Goal: Information Seeking & Learning: Learn about a topic

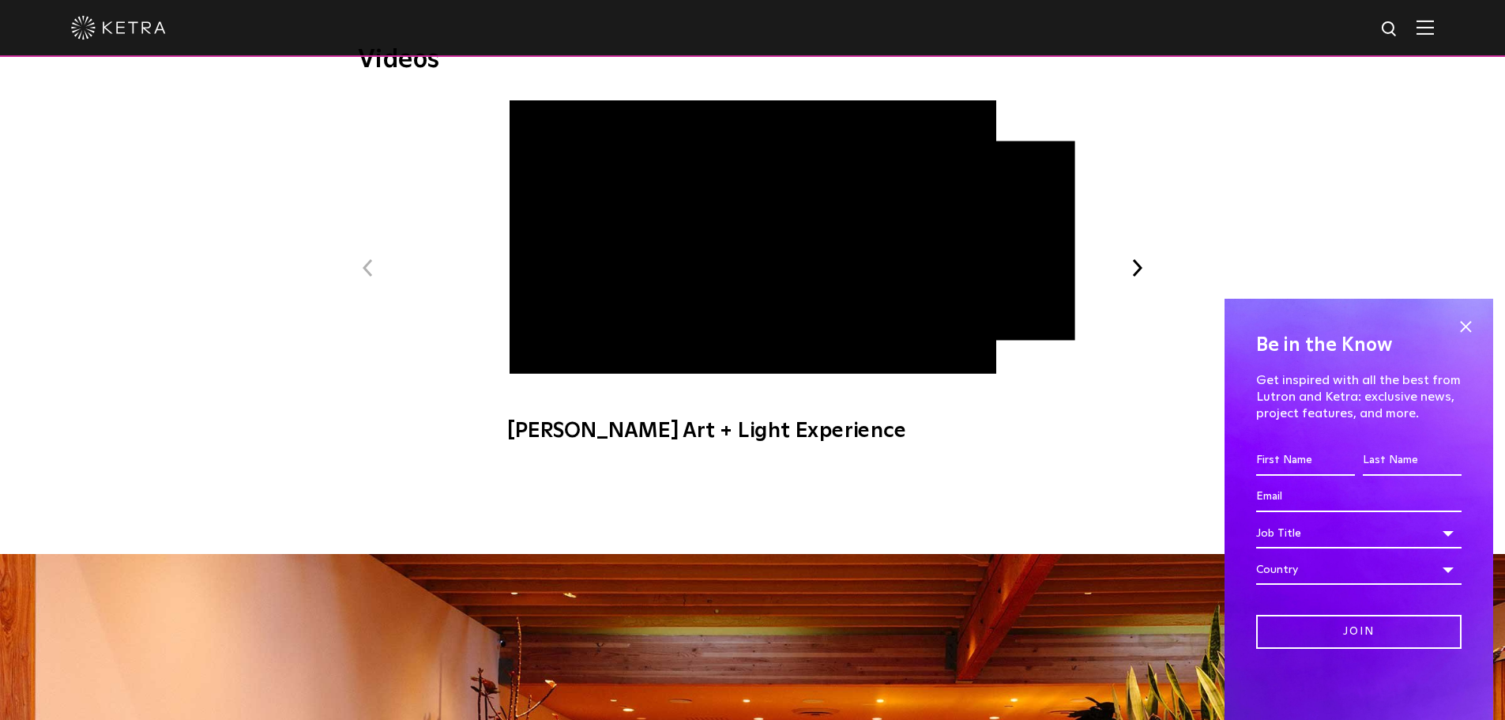
scroll to position [869, 0]
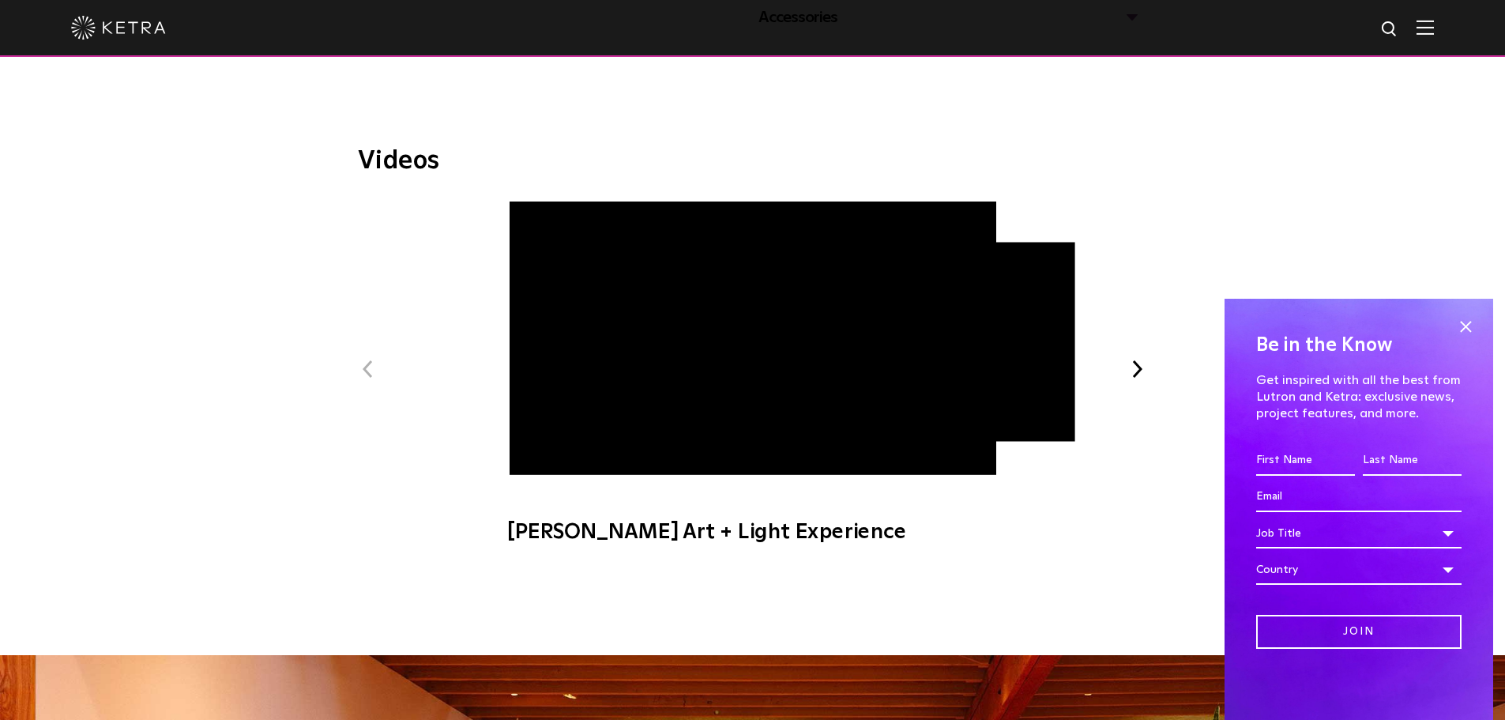
click at [798, 333] on span "[PERSON_NAME] Art + Light Experience" at bounding box center [753, 380] width 532 height 359
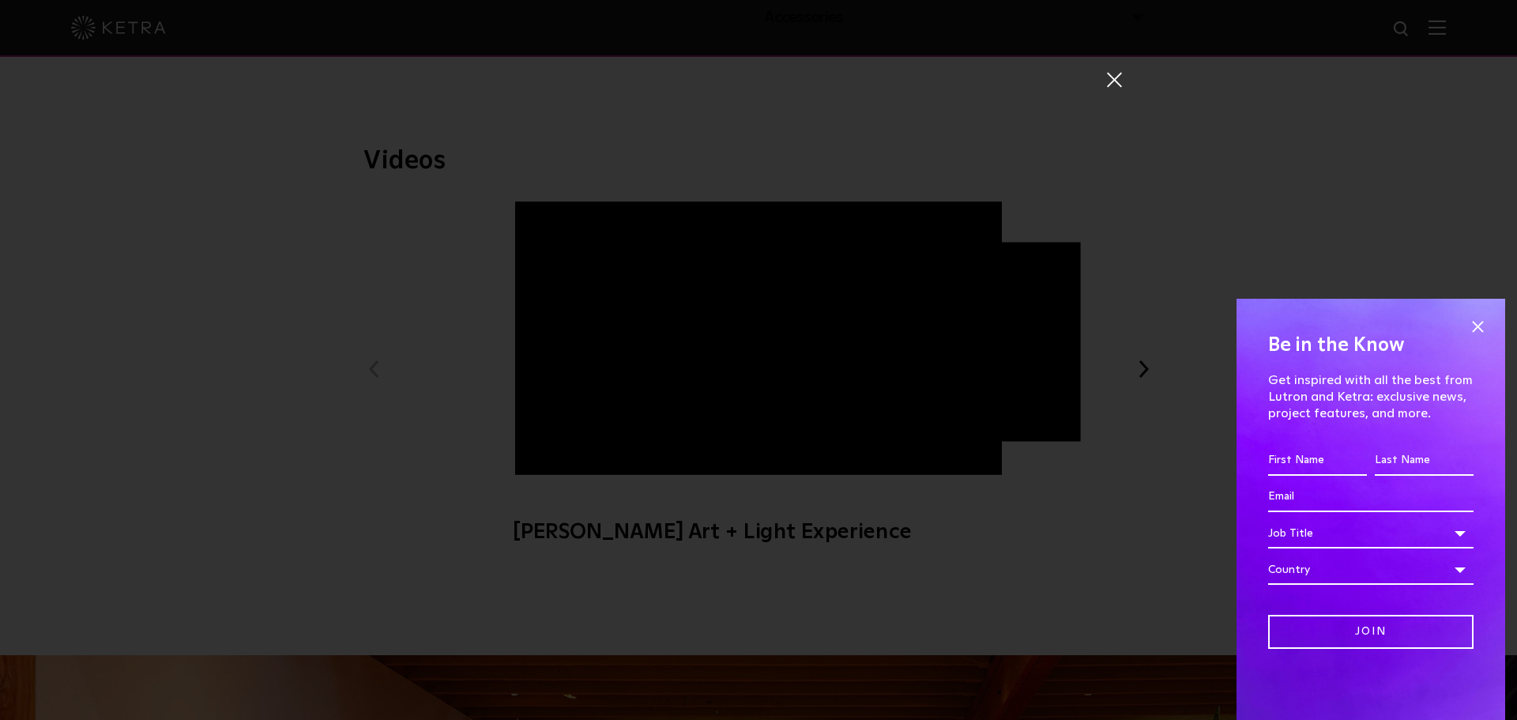
click at [951, 59] on div "[PERSON_NAME] Art + Light Experience" at bounding box center [758, 384] width 727 height 720
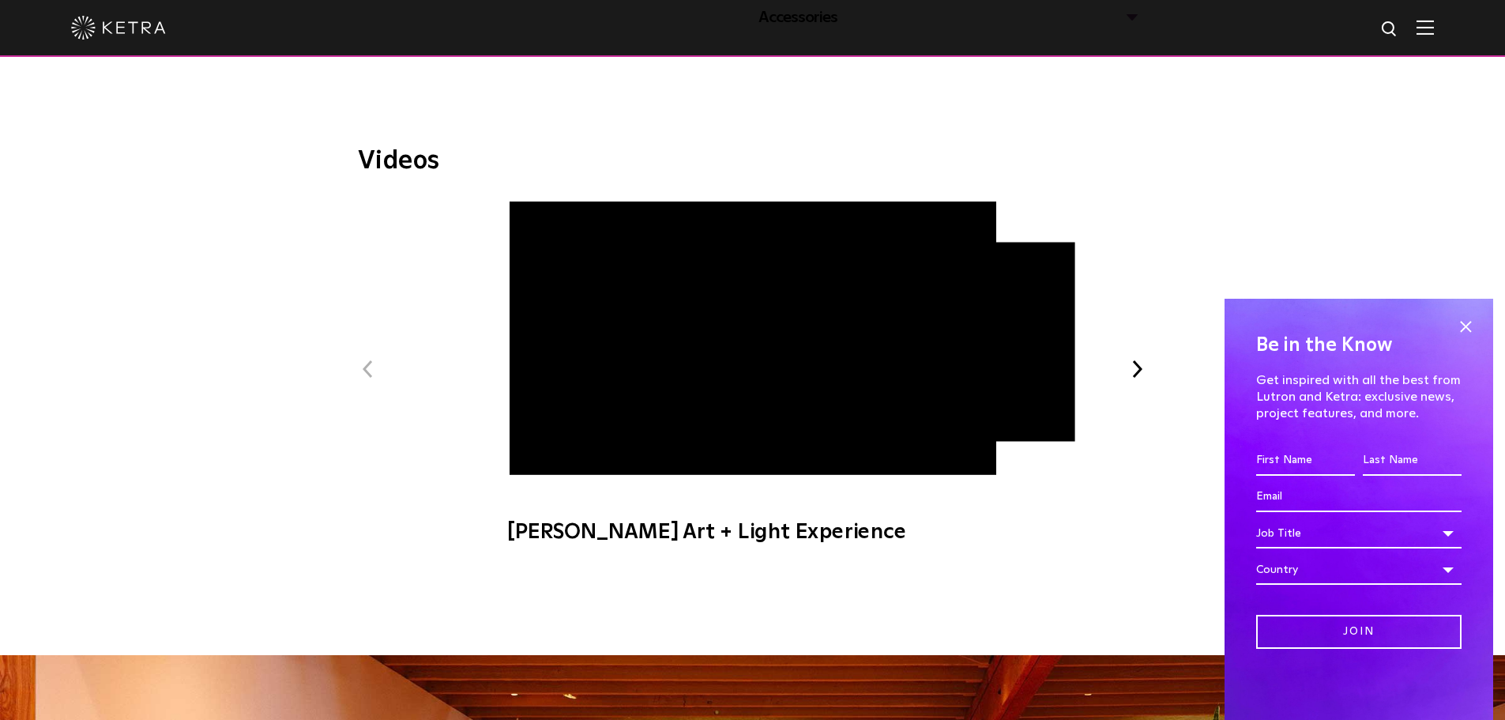
click at [951, 393] on div "Previous [PERSON_NAME] Art + Light Experience [PERSON_NAME] Beauty + Light Expe…" at bounding box center [753, 380] width 790 height 359
click at [951, 358] on div "Previous [PERSON_NAME] Art + Light Experience [PERSON_NAME] Beauty + Light Expe…" at bounding box center [753, 380] width 790 height 359
click at [951, 359] on button "Next" at bounding box center [1137, 369] width 21 height 21
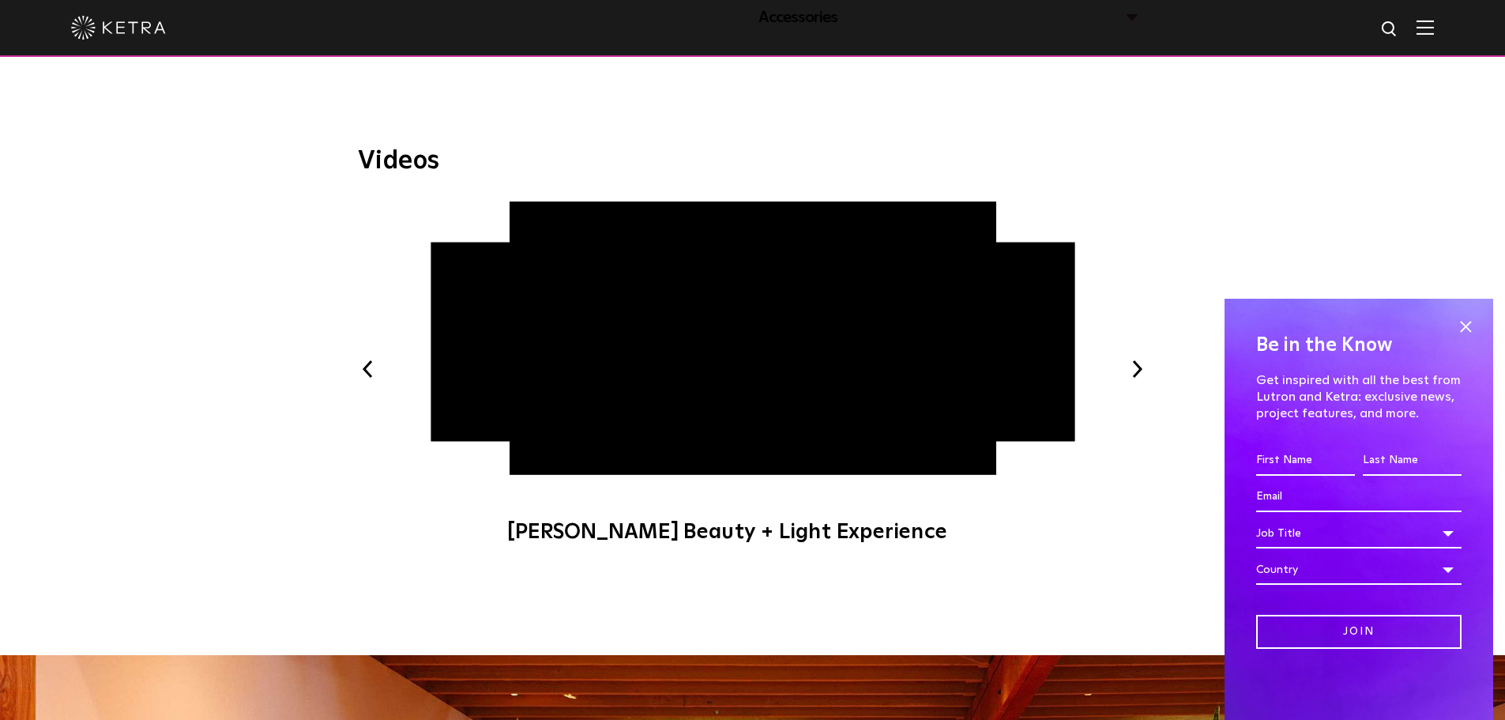
click at [951, 365] on button "Next" at bounding box center [1137, 369] width 21 height 21
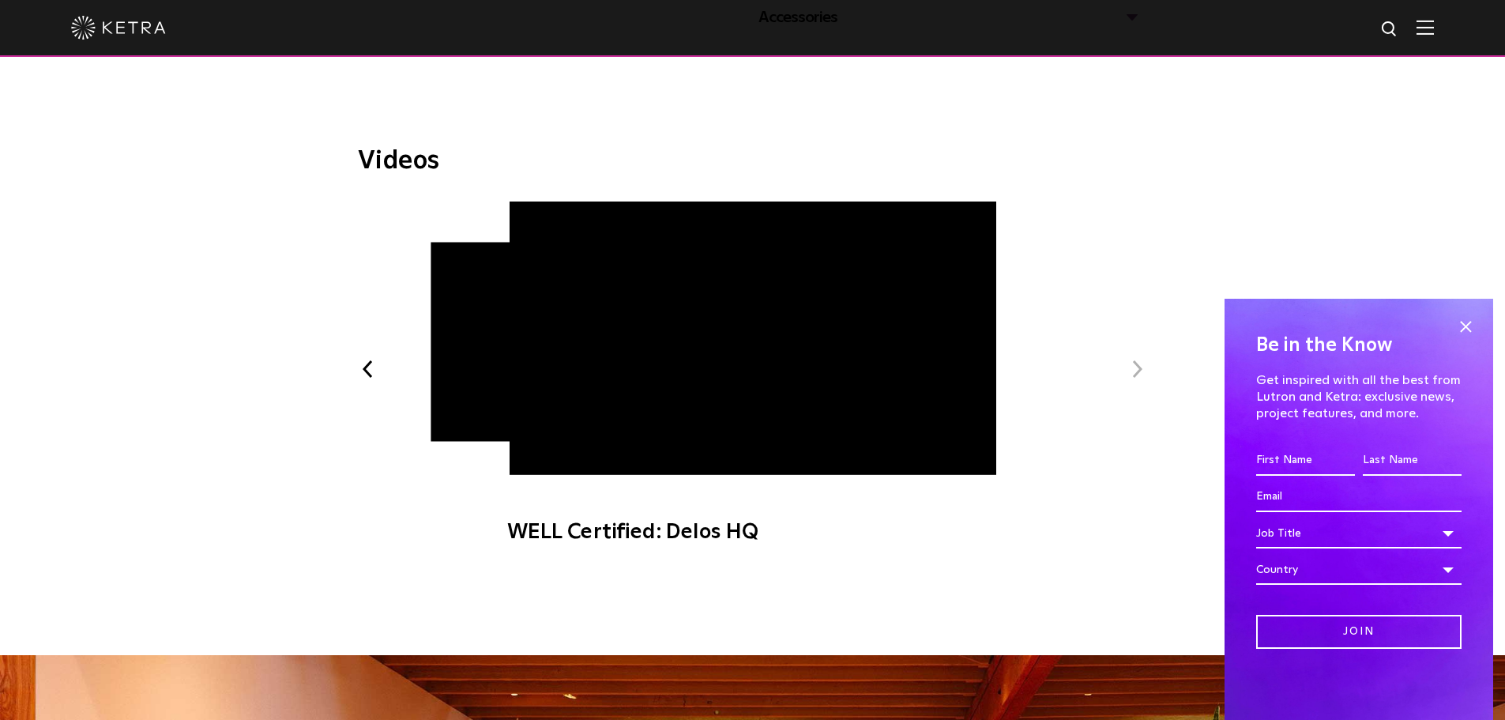
click at [951, 365] on button "Next" at bounding box center [1137, 369] width 21 height 21
click at [951, 227] on div "Videos Previous Ketra Art + Light Experience Ketra Beauty + Light Experience WE…" at bounding box center [752, 365] width 1505 height 577
click at [951, 333] on span at bounding box center [1465, 326] width 24 height 24
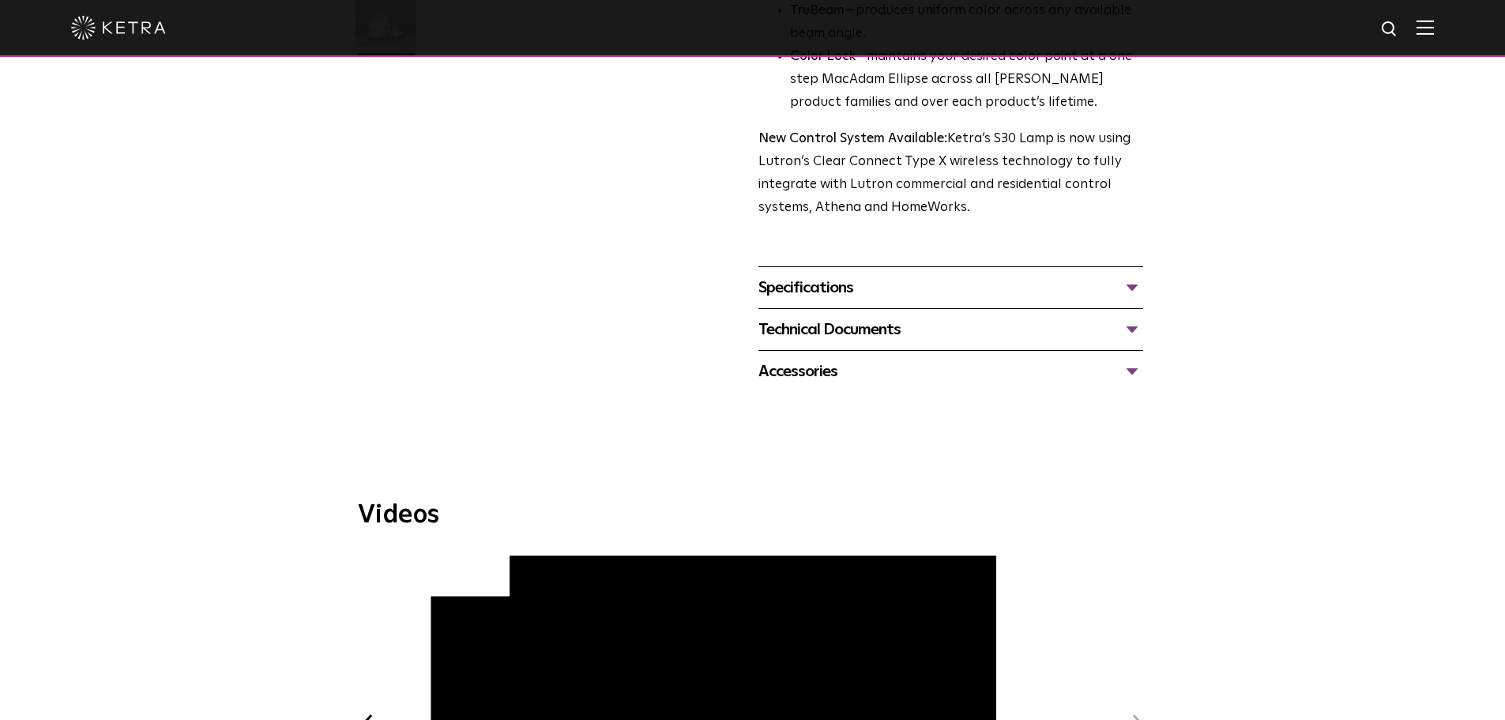
scroll to position [790, 0]
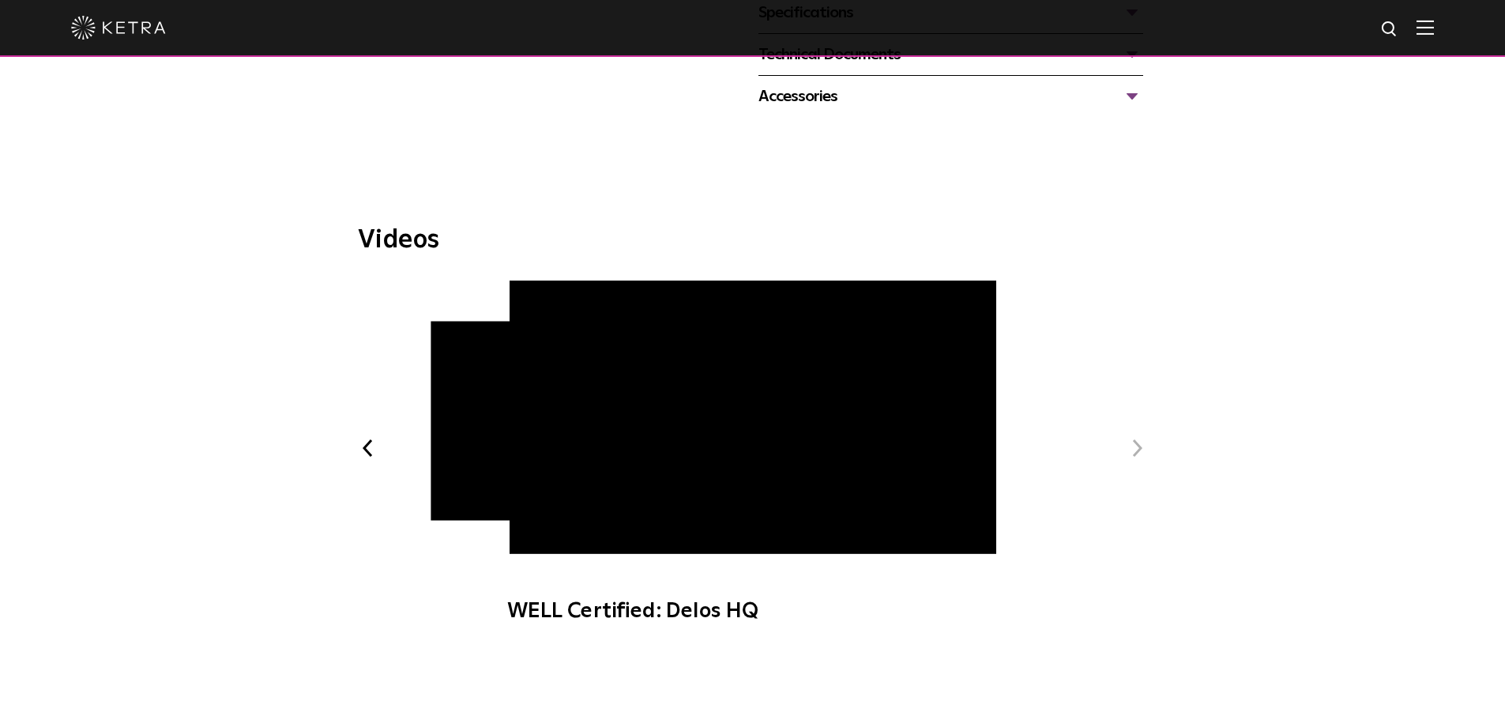
click at [385, 415] on div "Previous Ketra Art + Light Experience Ketra Beauty + Light Experience WELL Cert…" at bounding box center [753, 459] width 790 height 359
click at [369, 415] on div "Previous Ketra Art + Light Experience Ketra Beauty + Light Experience WELL Cert…" at bounding box center [753, 459] width 790 height 359
click at [368, 415] on button "Previous" at bounding box center [368, 448] width 21 height 21
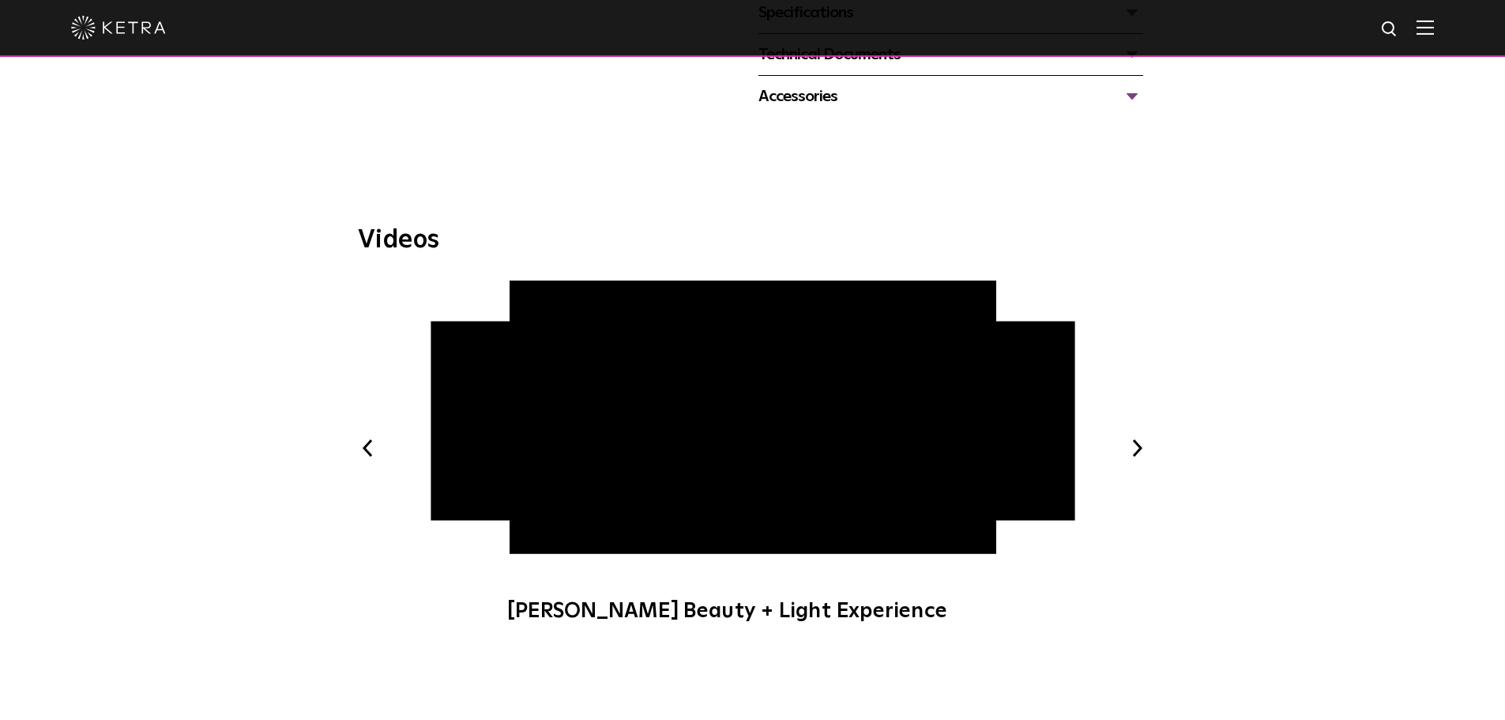
click at [368, 415] on button "Previous" at bounding box center [368, 448] width 21 height 21
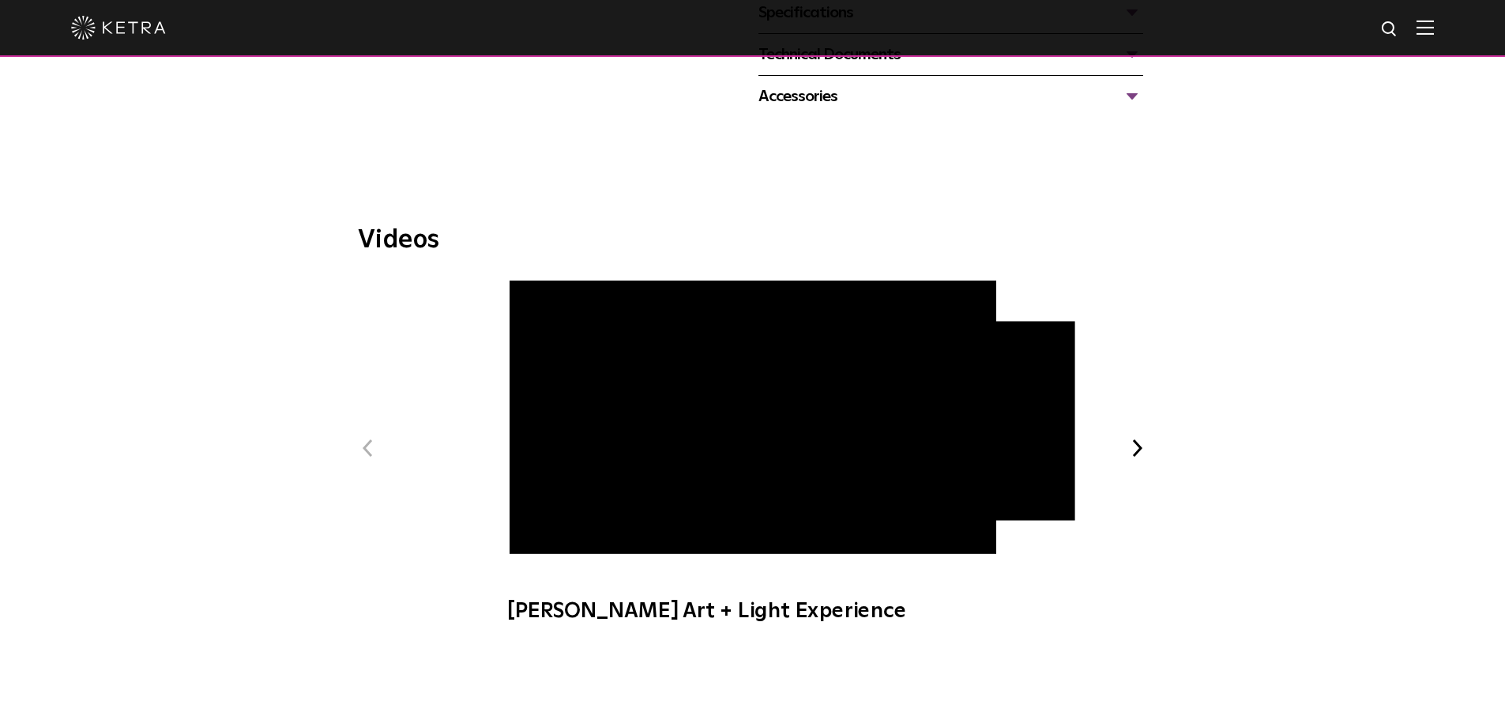
click at [368, 415] on button "Previous" at bounding box center [368, 448] width 21 height 21
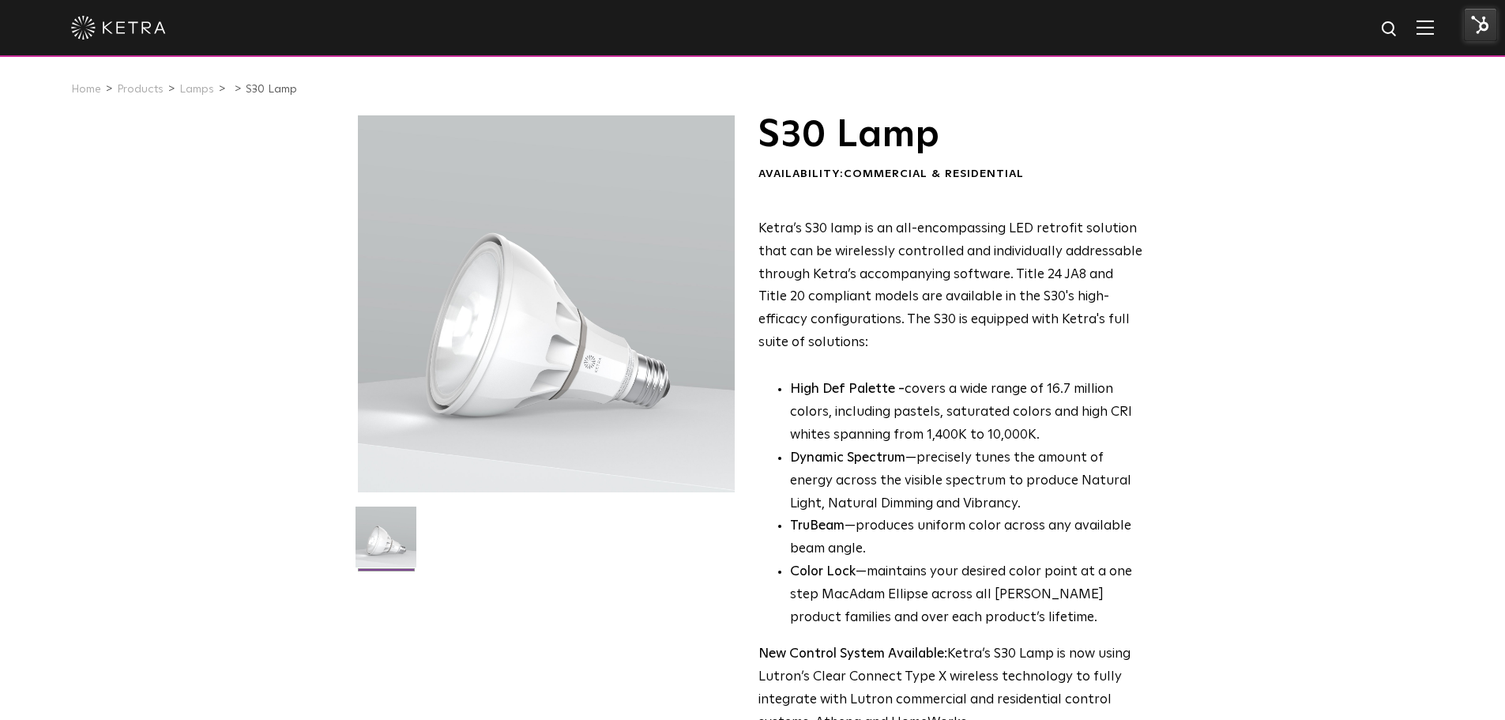
click at [1475, 23] on img at bounding box center [1480, 24] width 33 height 33
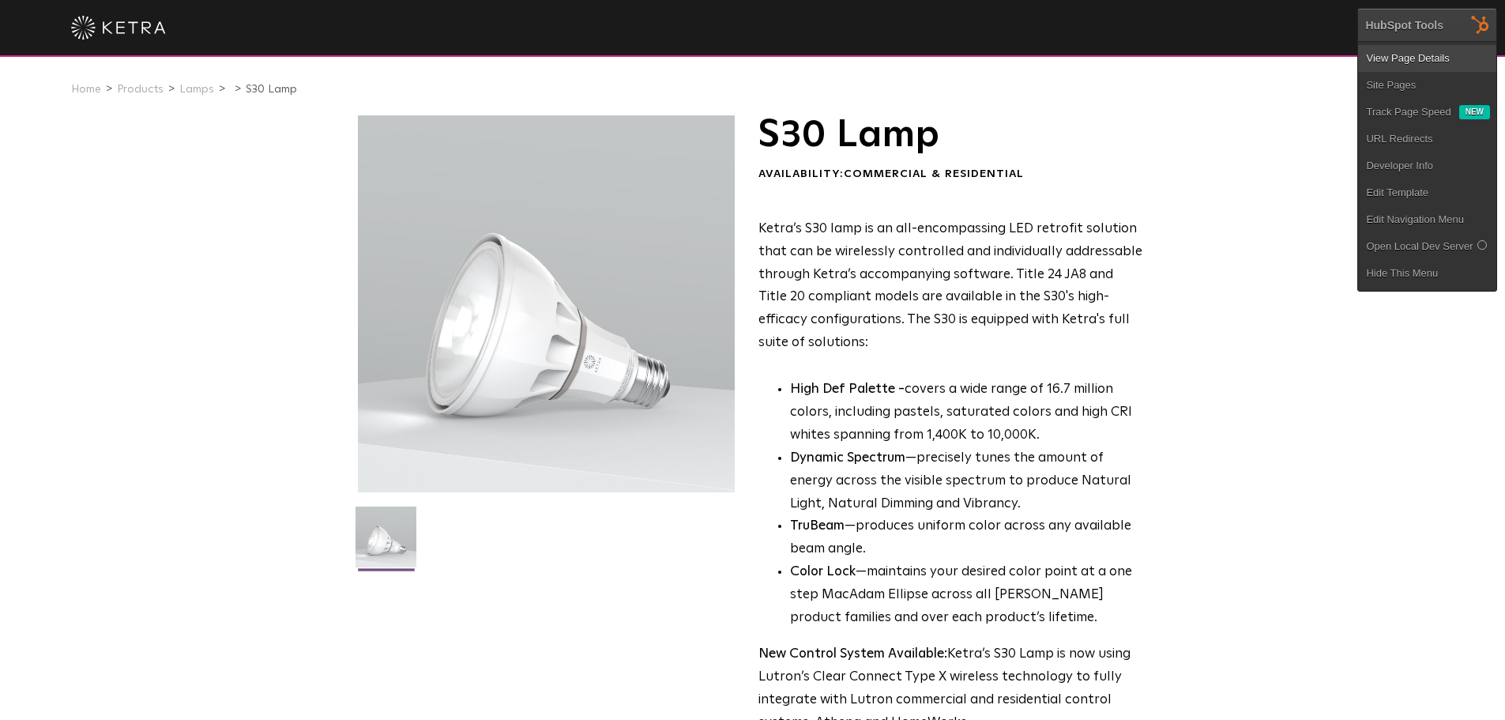
click at [1417, 70] on link "View Page Details" at bounding box center [1427, 58] width 138 height 27
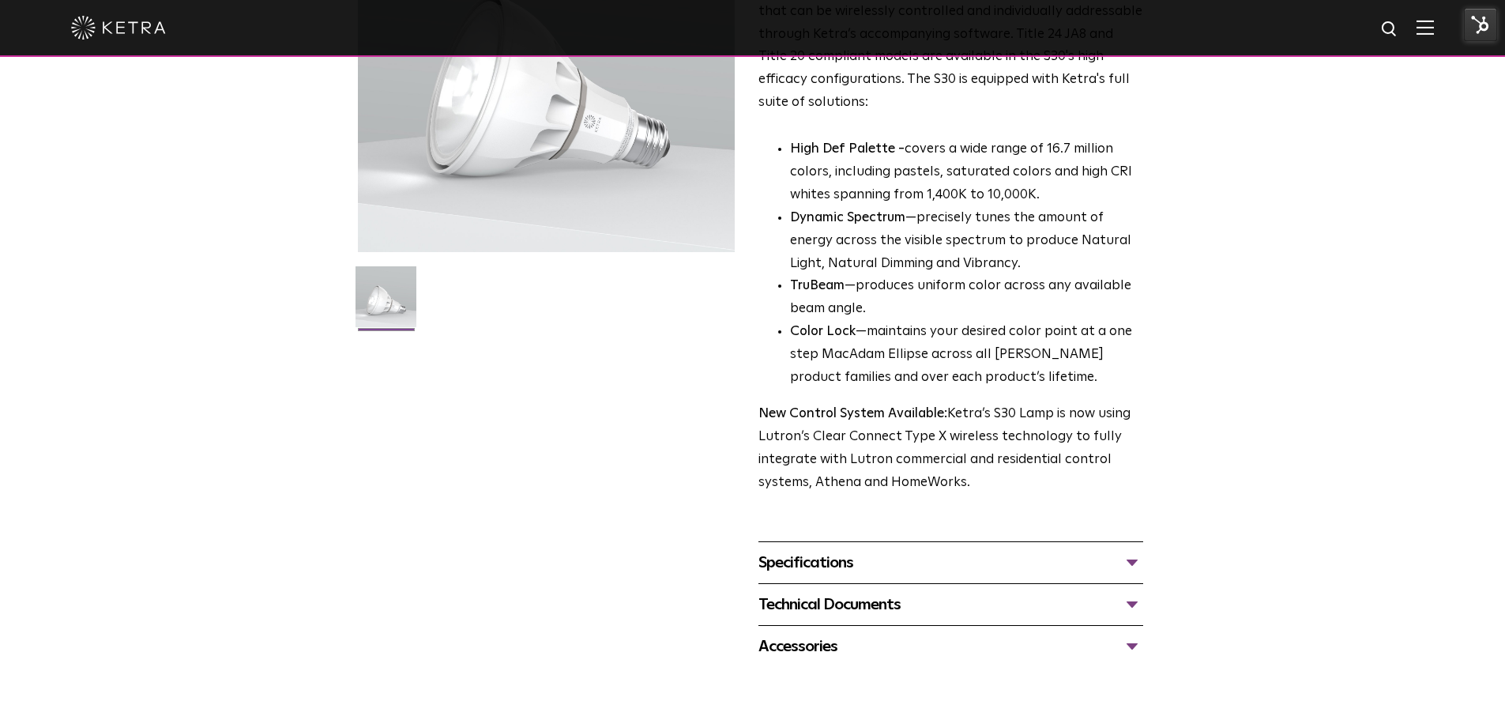
scroll to position [474, 0]
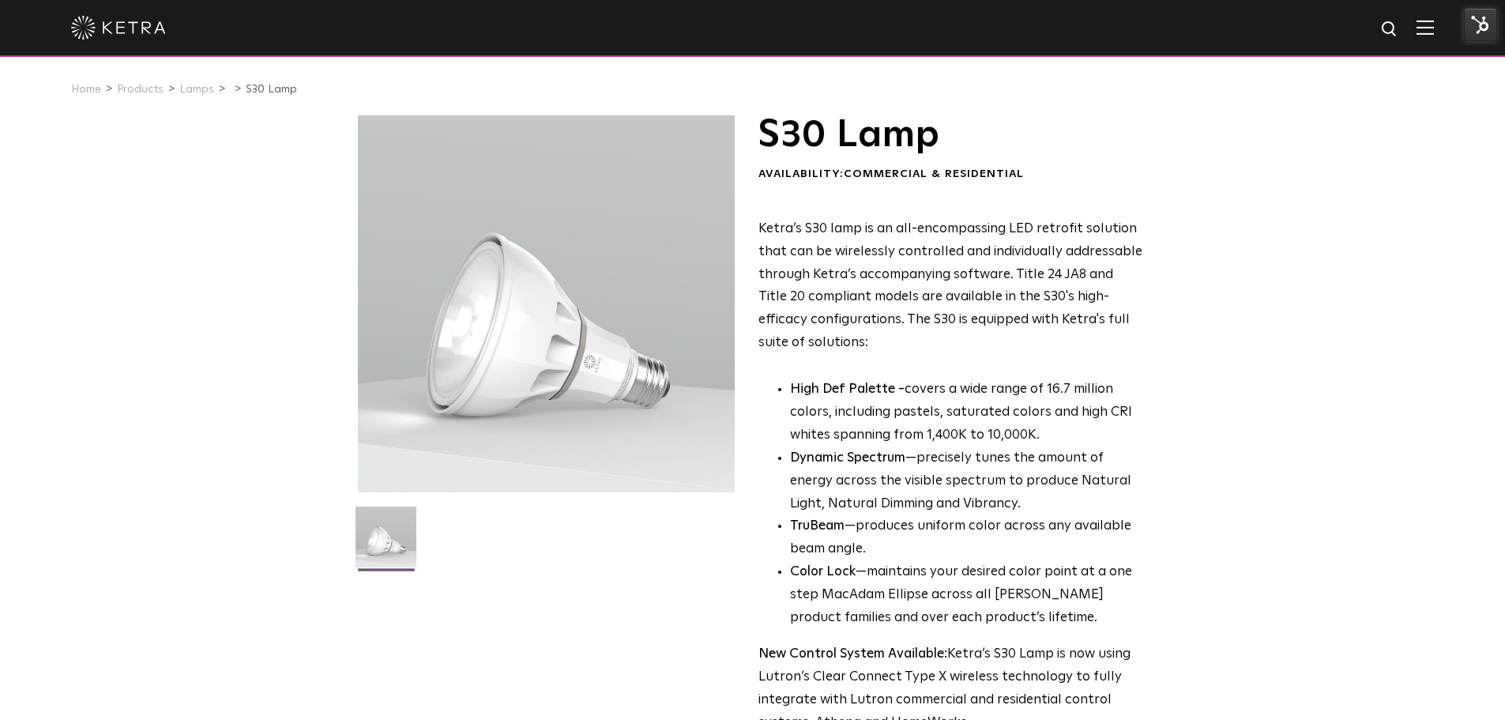
click at [1416, 39] on div at bounding box center [752, 27] width 1363 height 55
click at [1430, 32] on img at bounding box center [1424, 27] width 17 height 15
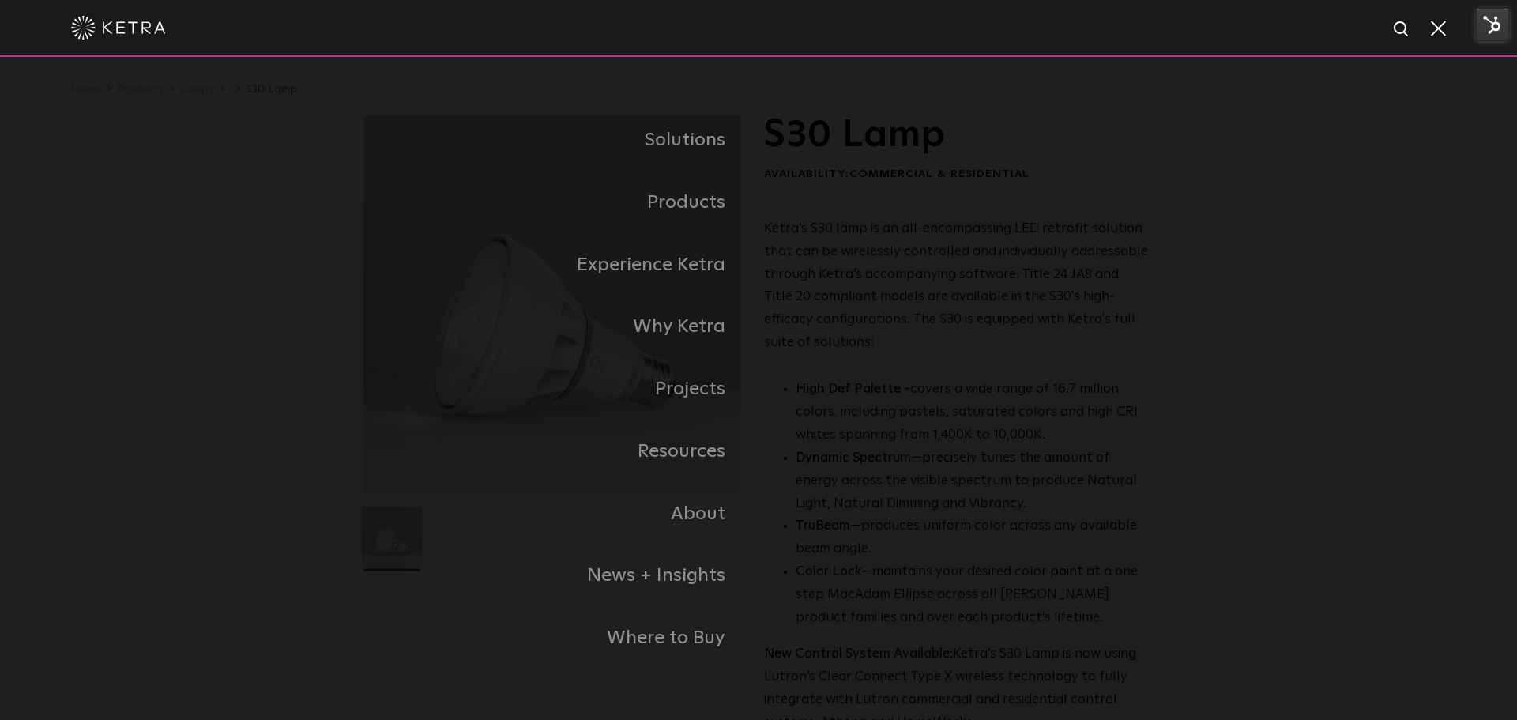
click at [1425, 25] on div at bounding box center [758, 27] width 1374 height 55
click at [1430, 25] on span at bounding box center [1436, 28] width 17 height 16
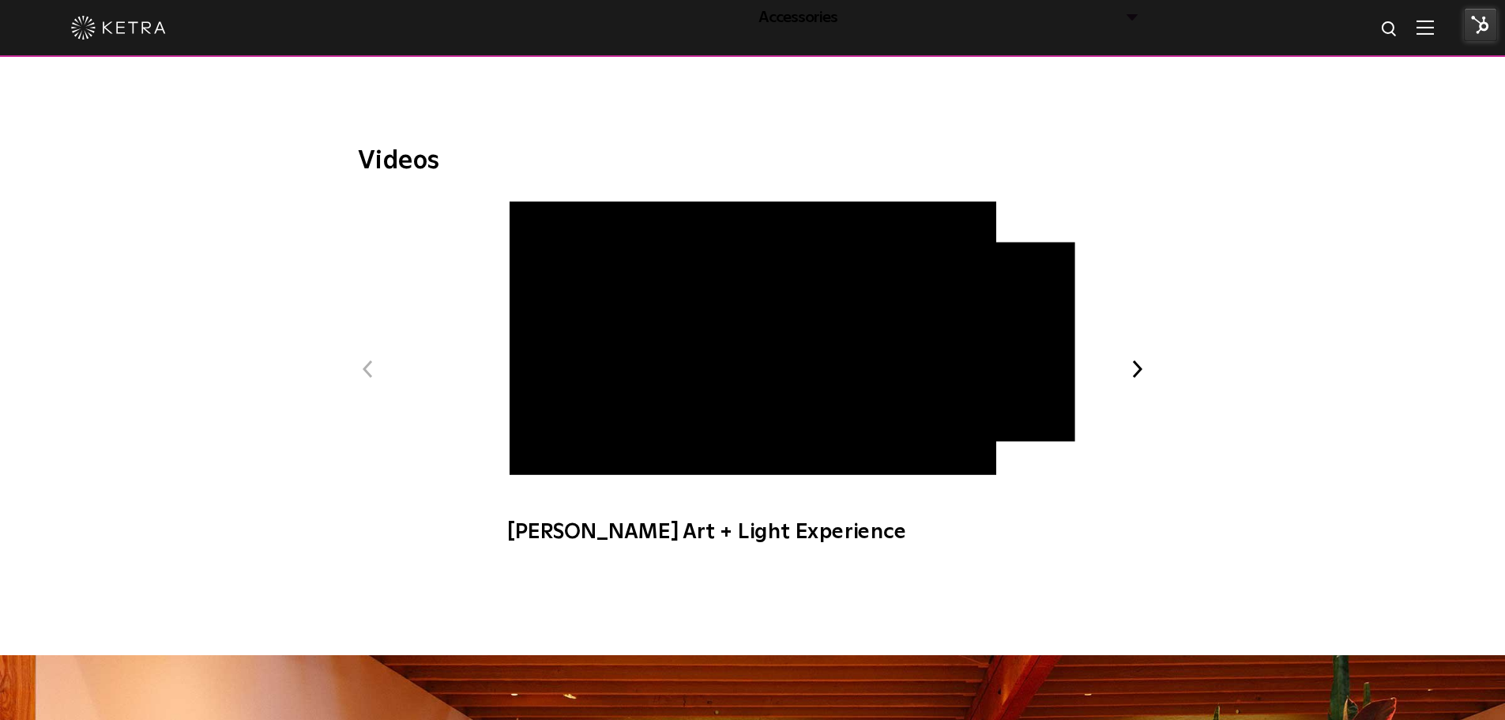
scroll to position [869, 0]
